Goal: Task Accomplishment & Management: Manage account settings

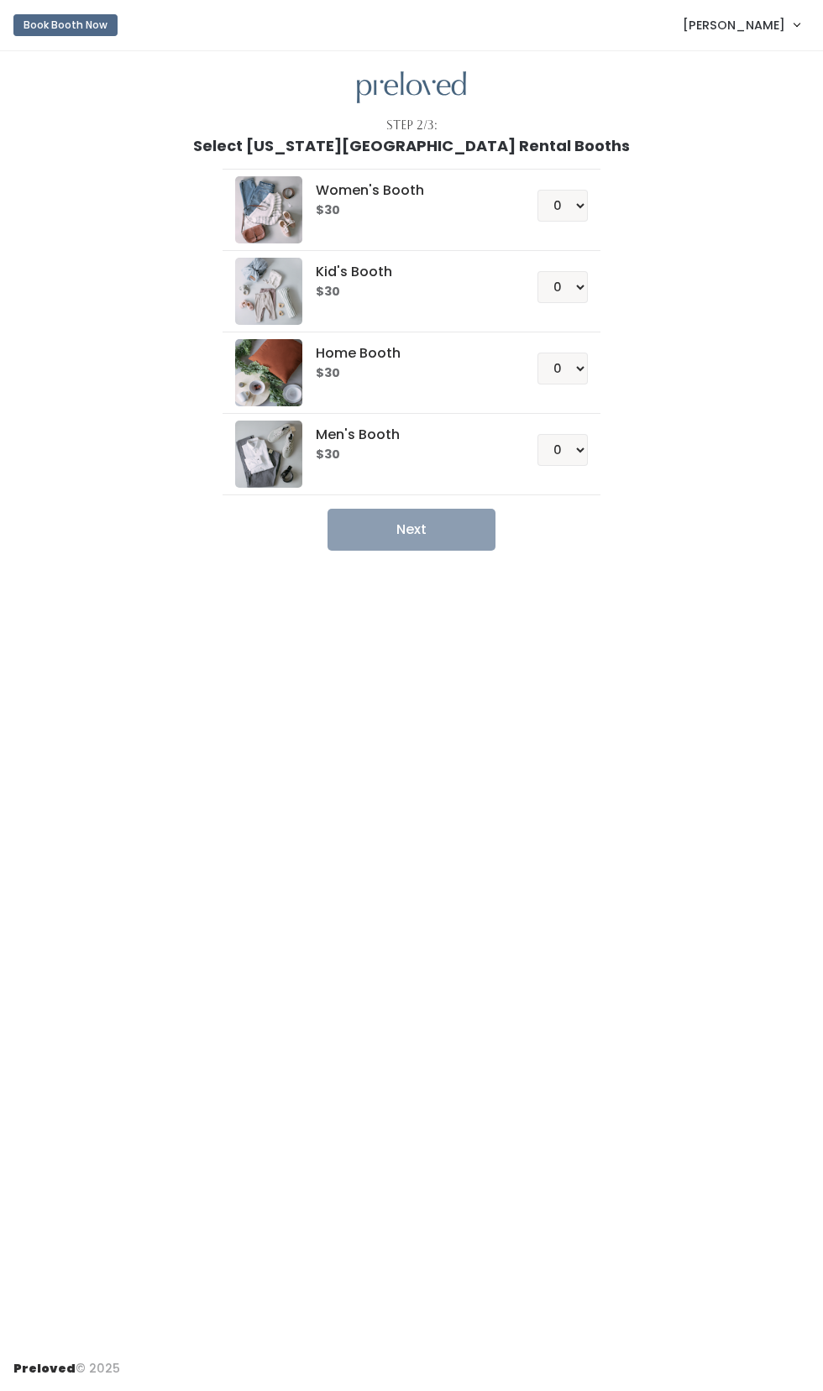
click at [750, 34] on span "[PERSON_NAME]" at bounding box center [734, 25] width 102 height 18
click at [772, 62] on link "My bookings" at bounding box center [740, 65] width 150 height 30
